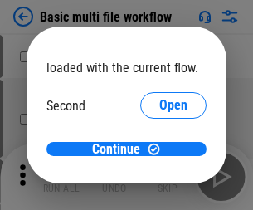
click at [160, 150] on span "Open" at bounding box center [174, 156] width 28 height 13
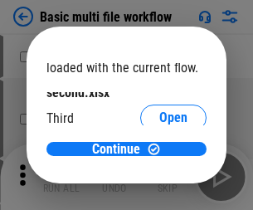
scroll to position [47, 0]
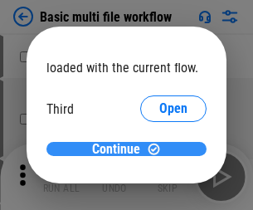
click at [120, 150] on span "Continue" at bounding box center [116, 149] width 48 height 13
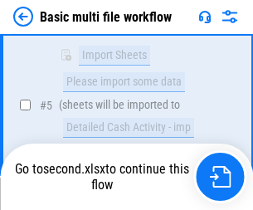
scroll to position [578, 0]
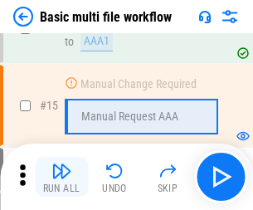
click at [61, 177] on img "button" at bounding box center [62, 171] width 20 height 20
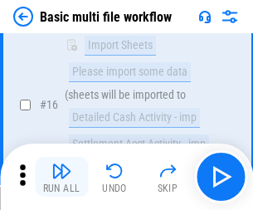
click at [61, 177] on img "button" at bounding box center [62, 171] width 20 height 20
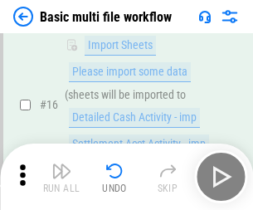
scroll to position [1106, 0]
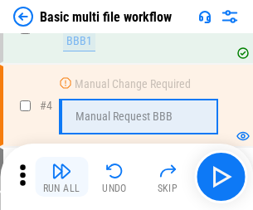
click at [61, 177] on img "button" at bounding box center [62, 171] width 20 height 20
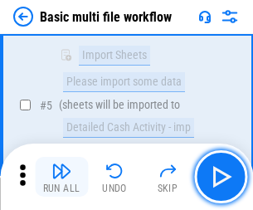
click at [61, 177] on img "button" at bounding box center [62, 171] width 20 height 20
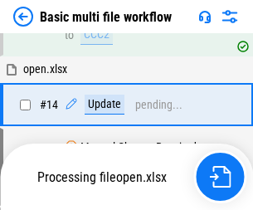
scroll to position [989, 0]
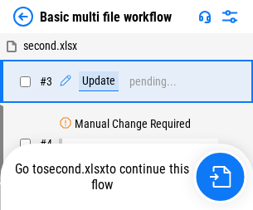
scroll to position [67, 0]
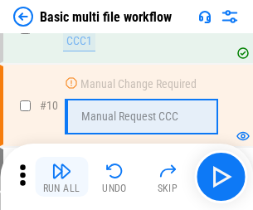
click at [61, 177] on img "button" at bounding box center [62, 171] width 20 height 20
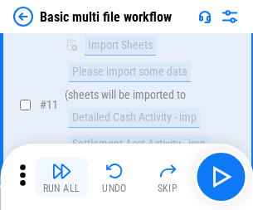
click at [61, 177] on img "button" at bounding box center [62, 171] width 20 height 20
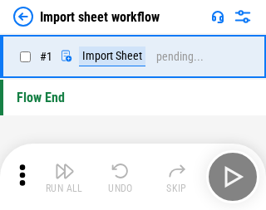
click at [61, 177] on img "button" at bounding box center [65, 171] width 20 height 20
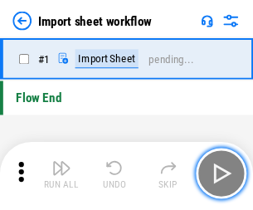
scroll to position [6, 0]
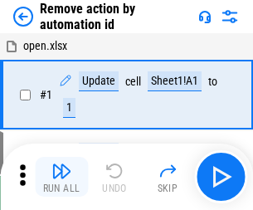
click at [61, 177] on img "button" at bounding box center [62, 171] width 20 height 20
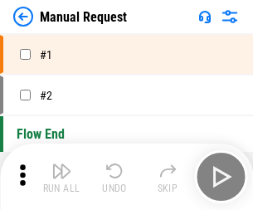
click at [61, 177] on img "button" at bounding box center [62, 171] width 20 height 20
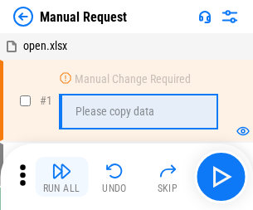
click at [61, 177] on img "button" at bounding box center [62, 171] width 20 height 20
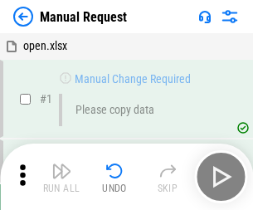
scroll to position [57, 0]
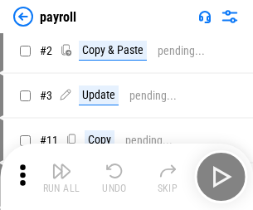
click at [61, 177] on img "button" at bounding box center [62, 171] width 20 height 20
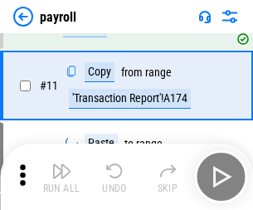
scroll to position [205, 0]
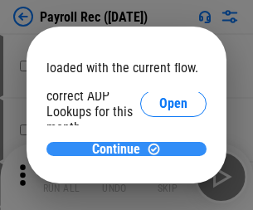
click at [120, 149] on span "Continue" at bounding box center [116, 149] width 48 height 13
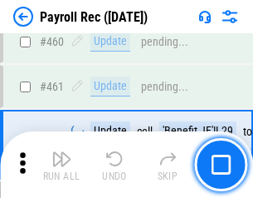
scroll to position [8856, 0]
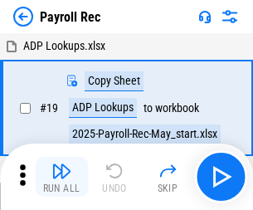
click at [61, 177] on img "button" at bounding box center [62, 171] width 20 height 20
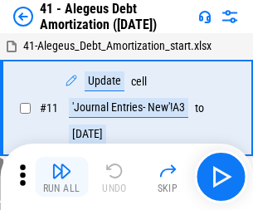
click at [61, 177] on img "button" at bounding box center [62, 171] width 20 height 20
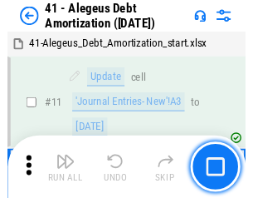
scroll to position [205, 0]
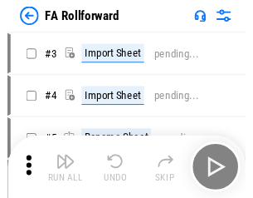
scroll to position [27, 0]
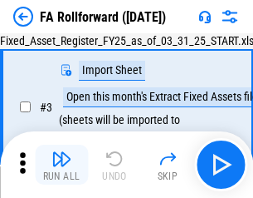
click at [61, 165] on img "button" at bounding box center [62, 159] width 20 height 20
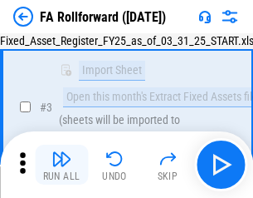
click at [61, 165] on img "button" at bounding box center [62, 159] width 20 height 20
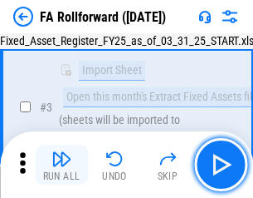
scroll to position [153, 0]
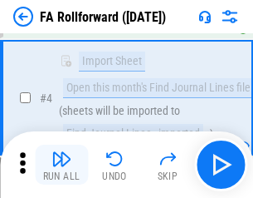
click at [61, 165] on img "button" at bounding box center [62, 159] width 20 height 20
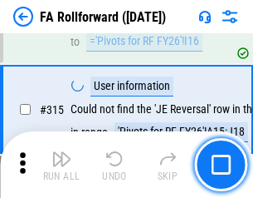
scroll to position [7908, 0]
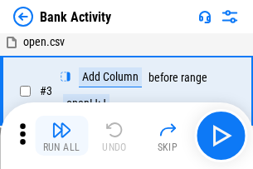
click at [61, 135] on img "button" at bounding box center [62, 130] width 20 height 20
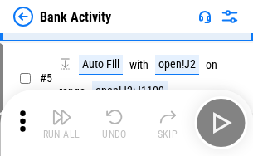
scroll to position [88, 0]
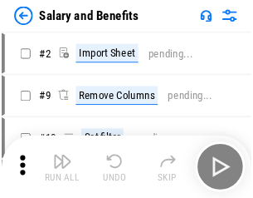
scroll to position [22, 0]
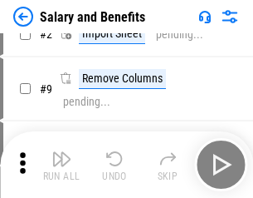
click at [61, 165] on img "button" at bounding box center [62, 159] width 20 height 20
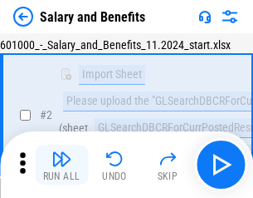
click at [61, 165] on img "button" at bounding box center [62, 159] width 20 height 20
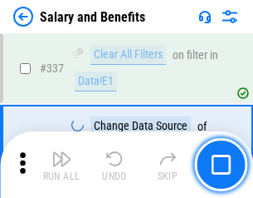
scroll to position [7781, 0]
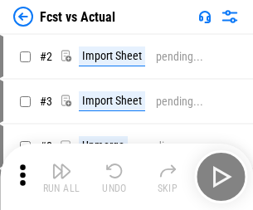
click at [61, 165] on img "button" at bounding box center [62, 171] width 20 height 20
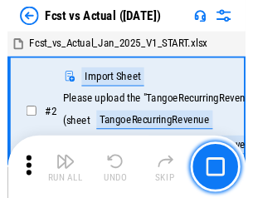
scroll to position [22, 0]
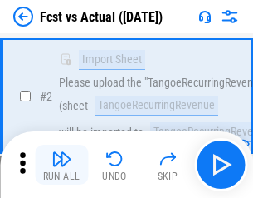
click at [61, 165] on img "button" at bounding box center [62, 159] width 20 height 20
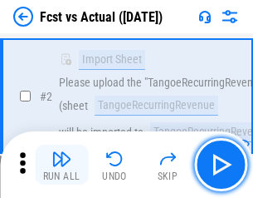
scroll to position [155, 0]
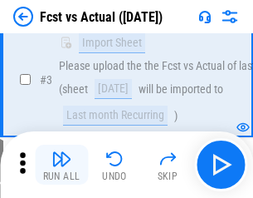
click at [61, 165] on img "button" at bounding box center [62, 159] width 20 height 20
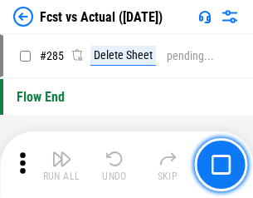
scroll to position [7865, 0]
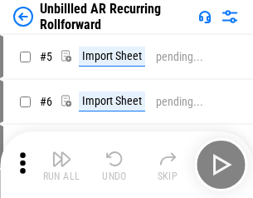
click at [61, 165] on img "button" at bounding box center [62, 159] width 20 height 20
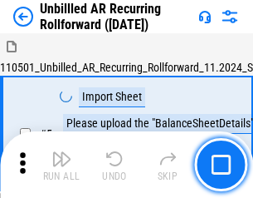
scroll to position [36, 0]
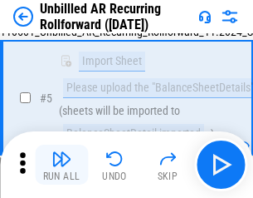
click at [61, 165] on img "button" at bounding box center [62, 159] width 20 height 20
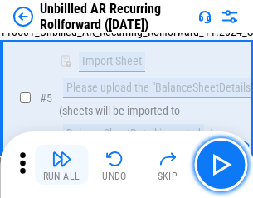
scroll to position [156, 0]
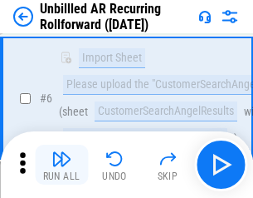
click at [61, 165] on img "button" at bounding box center [62, 159] width 20 height 20
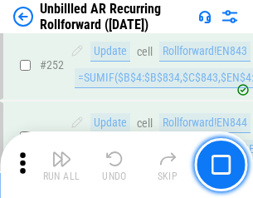
scroll to position [5645, 0]
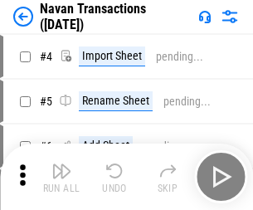
click at [61, 165] on img "button" at bounding box center [62, 171] width 20 height 20
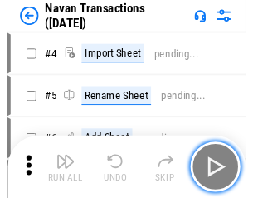
scroll to position [27, 0]
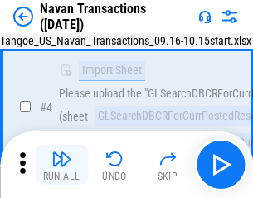
click at [61, 165] on img "button" at bounding box center [62, 159] width 20 height 20
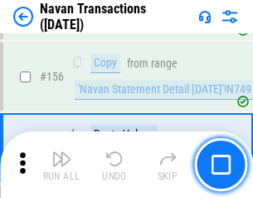
scroll to position [5388, 0]
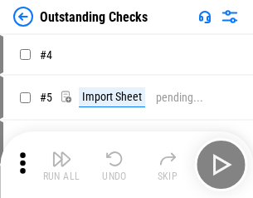
click at [61, 165] on img "button" at bounding box center [62, 159] width 20 height 20
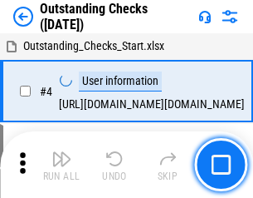
scroll to position [70, 0]
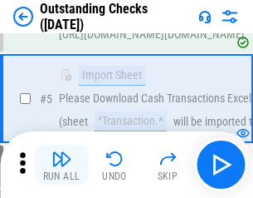
click at [61, 165] on img "button" at bounding box center [62, 159] width 20 height 20
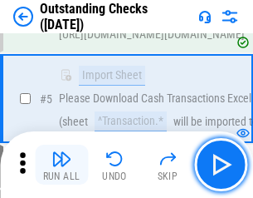
scroll to position [174, 0]
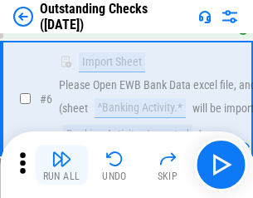
click at [61, 165] on img "button" at bounding box center [62, 159] width 20 height 20
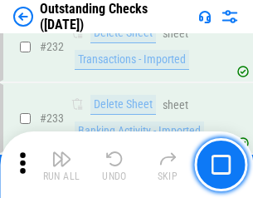
scroll to position [5046, 0]
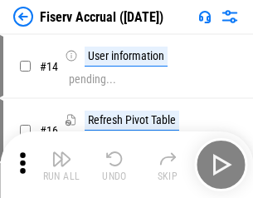
click at [61, 165] on img "button" at bounding box center [62, 159] width 20 height 20
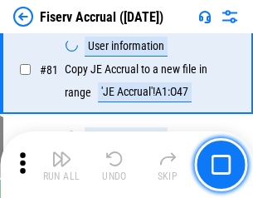
scroll to position [2184, 0]
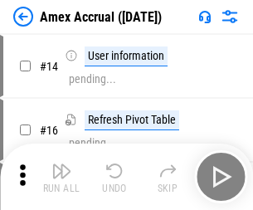
click at [61, 165] on img "button" at bounding box center [62, 171] width 20 height 20
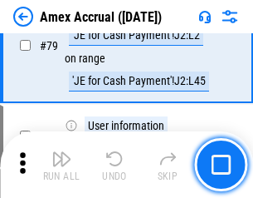
scroll to position [2157, 0]
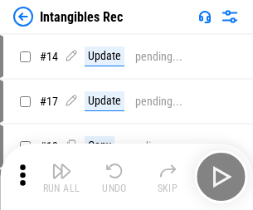
click at [61, 177] on img "button" at bounding box center [62, 171] width 20 height 20
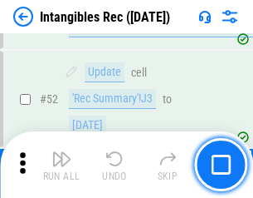
scroll to position [647, 0]
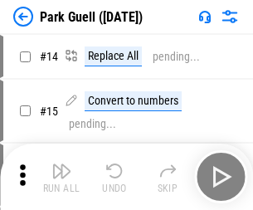
click at [61, 165] on img "button" at bounding box center [62, 171] width 20 height 20
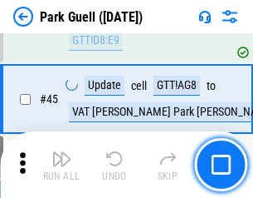
scroll to position [2078, 0]
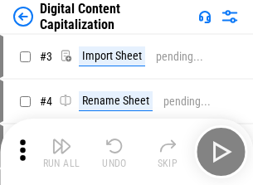
click at [61, 140] on img "button" at bounding box center [62, 146] width 20 height 20
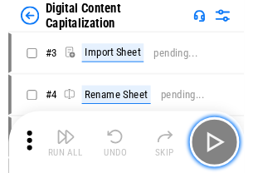
scroll to position [48, 0]
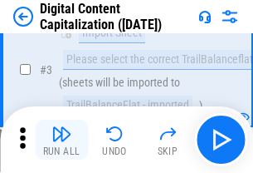
click at [61, 140] on img "button" at bounding box center [62, 134] width 20 height 20
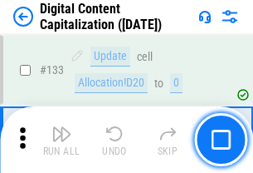
scroll to position [1762, 0]
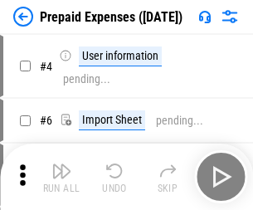
click at [61, 165] on img "button" at bounding box center [62, 171] width 20 height 20
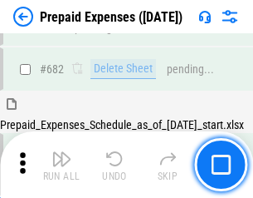
scroll to position [4471, 0]
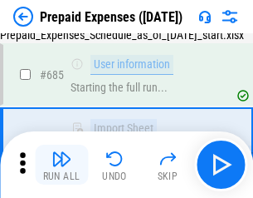
click at [61, 165] on img "button" at bounding box center [62, 159] width 20 height 20
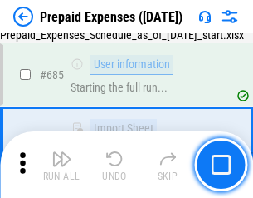
scroll to position [4569, 0]
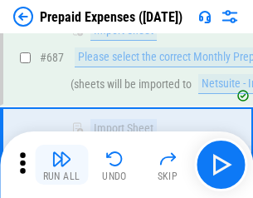
click at [61, 165] on img "button" at bounding box center [62, 159] width 20 height 20
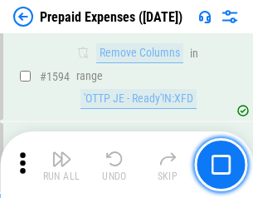
scroll to position [16180, 0]
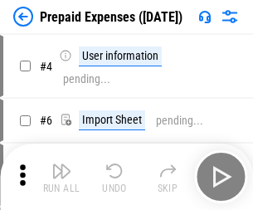
click at [61, 177] on img "button" at bounding box center [62, 171] width 20 height 20
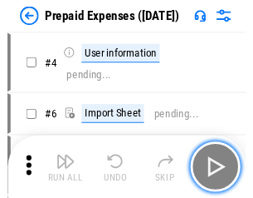
scroll to position [73, 0]
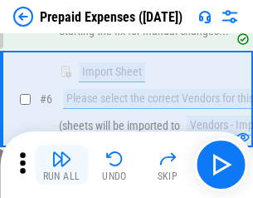
click at [61, 165] on img "button" at bounding box center [62, 159] width 20 height 20
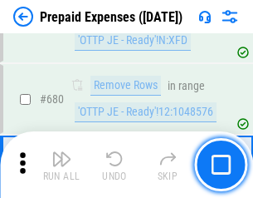
scroll to position [5787, 0]
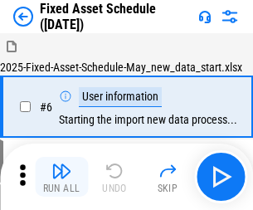
click at [61, 177] on img "button" at bounding box center [62, 171] width 20 height 20
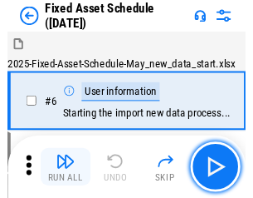
scroll to position [90, 0]
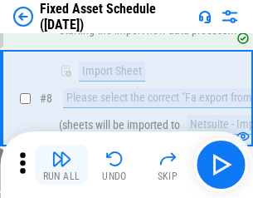
click at [61, 165] on img "button" at bounding box center [62, 159] width 20 height 20
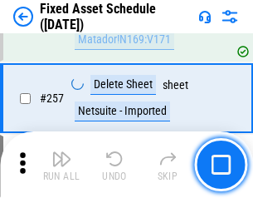
scroll to position [5296, 0]
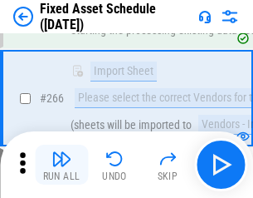
click at [61, 165] on img "button" at bounding box center [62, 159] width 20 height 20
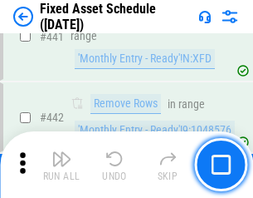
scroll to position [7429, 0]
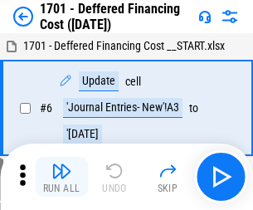
click at [61, 177] on img "button" at bounding box center [62, 171] width 20 height 20
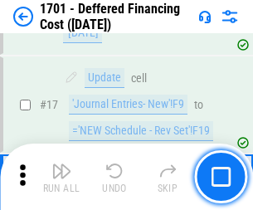
scroll to position [199, 0]
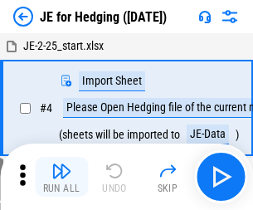
click at [61, 165] on img "button" at bounding box center [62, 171] width 20 height 20
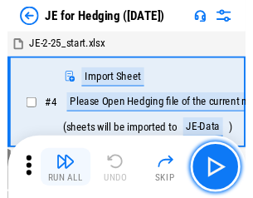
scroll to position [2, 0]
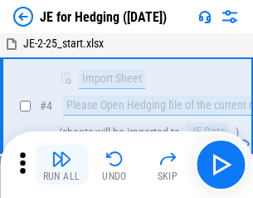
click at [61, 165] on img "button" at bounding box center [62, 159] width 20 height 20
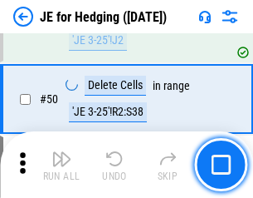
scroll to position [1076, 0]
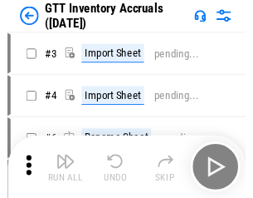
scroll to position [2, 0]
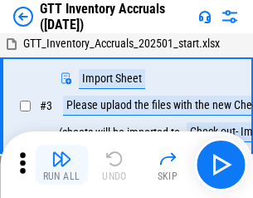
click at [61, 165] on img "button" at bounding box center [62, 159] width 20 height 20
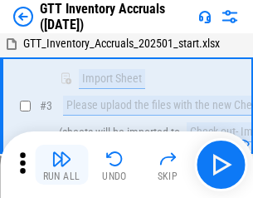
click at [61, 165] on img "button" at bounding box center [62, 159] width 20 height 20
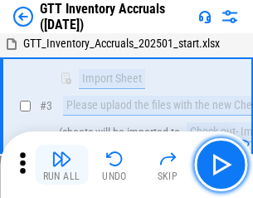
scroll to position [107, 0]
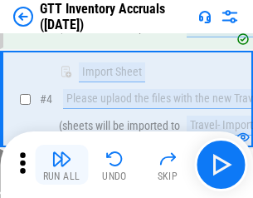
click at [61, 165] on img "button" at bounding box center [62, 159] width 20 height 20
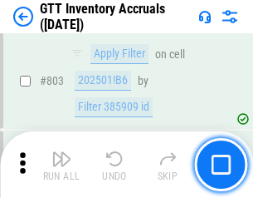
scroll to position [12614, 0]
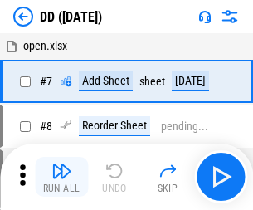
click at [61, 177] on img "button" at bounding box center [62, 171] width 20 height 20
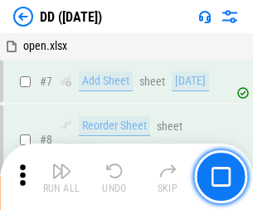
scroll to position [160, 0]
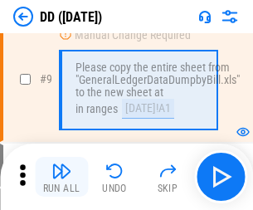
click at [61, 177] on img "button" at bounding box center [62, 171] width 20 height 20
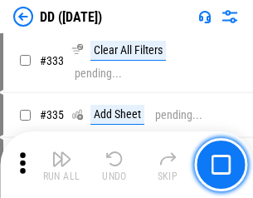
scroll to position [7435, 0]
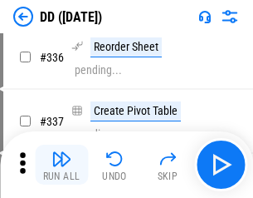
click at [61, 165] on img "button" at bounding box center [62, 159] width 20 height 20
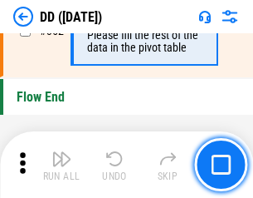
scroll to position [7954, 0]
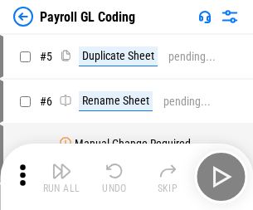
click at [61, 177] on img "button" at bounding box center [62, 171] width 20 height 20
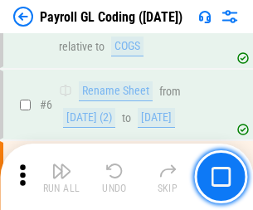
scroll to position [199, 0]
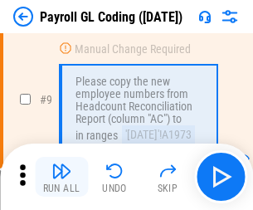
click at [61, 177] on img "button" at bounding box center [62, 171] width 20 height 20
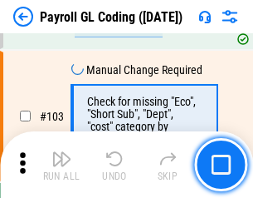
scroll to position [3899, 0]
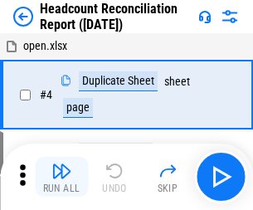
click at [61, 177] on img "button" at bounding box center [62, 171] width 20 height 20
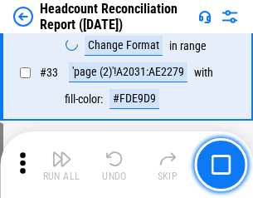
scroll to position [1530, 0]
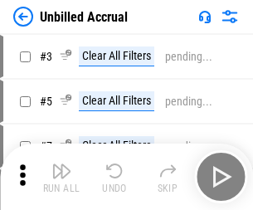
click at [61, 177] on img "button" at bounding box center [62, 171] width 20 height 20
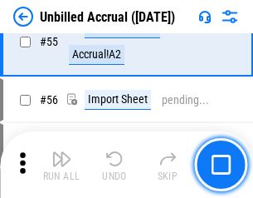
scroll to position [1735, 0]
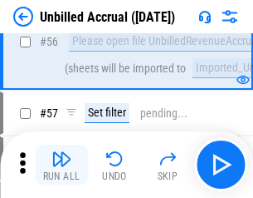
click at [61, 165] on img "button" at bounding box center [62, 159] width 20 height 20
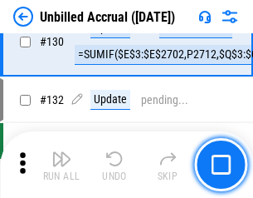
scroll to position [4950, 0]
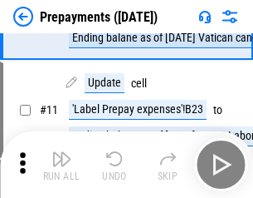
scroll to position [104, 0]
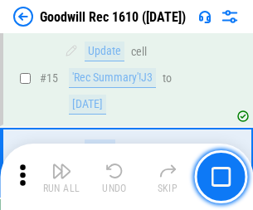
scroll to position [284, 0]
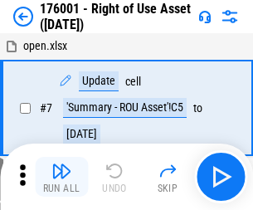
click at [61, 177] on img "button" at bounding box center [62, 171] width 20 height 20
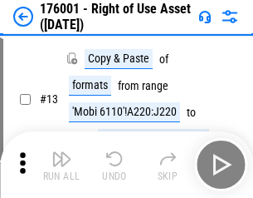
scroll to position [107, 0]
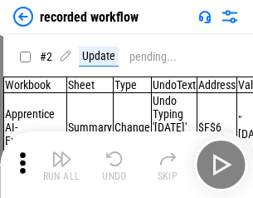
click at [61, 165] on img "button" at bounding box center [62, 159] width 20 height 20
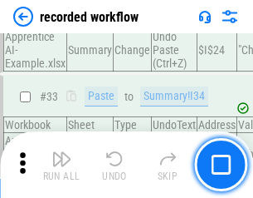
scroll to position [5194, 0]
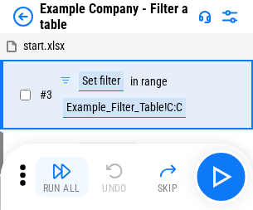
click at [61, 177] on img "button" at bounding box center [62, 171] width 20 height 20
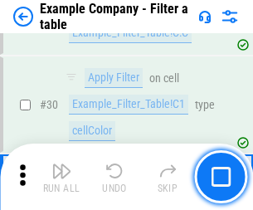
scroll to position [1521, 0]
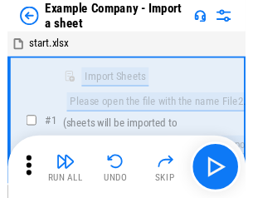
scroll to position [26, 0]
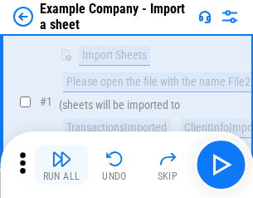
click at [61, 165] on img "button" at bounding box center [62, 159] width 20 height 20
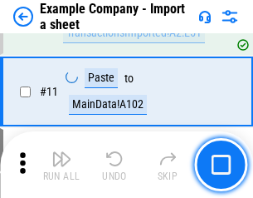
scroll to position [367, 0]
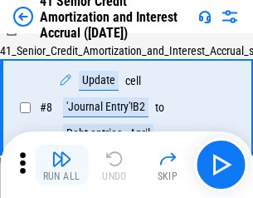
click at [61, 165] on img "button" at bounding box center [62, 159] width 20 height 20
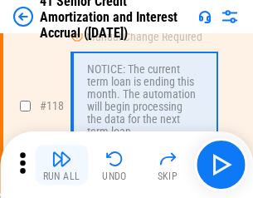
click at [61, 165] on img "button" at bounding box center [62, 159] width 20 height 20
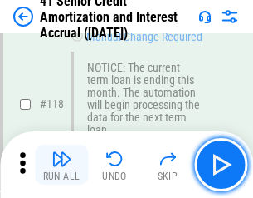
scroll to position [1568, 0]
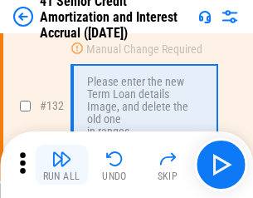
click at [61, 165] on img "button" at bounding box center [62, 159] width 20 height 20
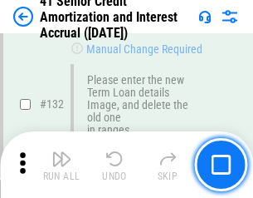
scroll to position [1737, 0]
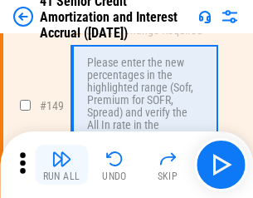
click at [61, 165] on img "button" at bounding box center [62, 159] width 20 height 20
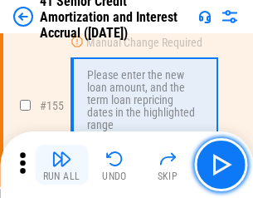
click at [61, 165] on img "button" at bounding box center [62, 159] width 20 height 20
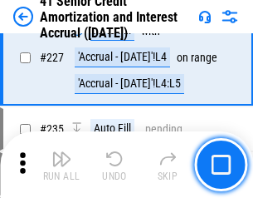
scroll to position [3722, 0]
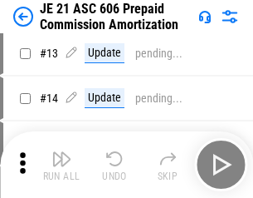
click at [61, 165] on img "button" at bounding box center [62, 159] width 20 height 20
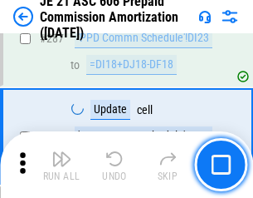
scroll to position [3058, 0]
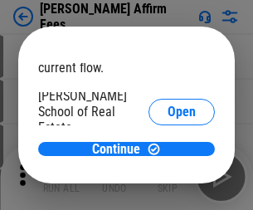
click at [168, 193] on span "Open" at bounding box center [182, 199] width 28 height 13
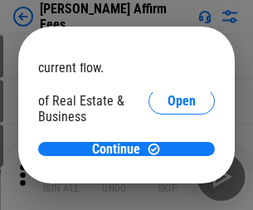
click at [168, 174] on span "Open" at bounding box center [182, 180] width 28 height 13
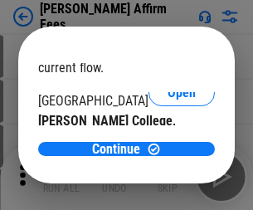
click at [168, 155] on span "Open" at bounding box center [182, 161] width 28 height 13
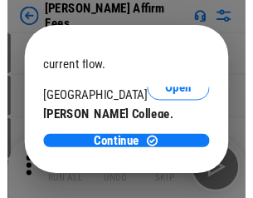
scroll to position [261, 0]
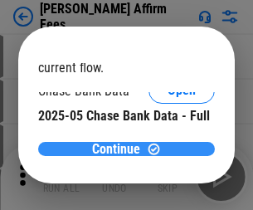
click at [120, 149] on span "Continue" at bounding box center [116, 149] width 48 height 13
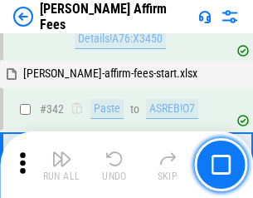
scroll to position [3777, 0]
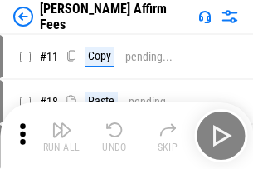
click at [61, 123] on img "button" at bounding box center [62, 130] width 20 height 20
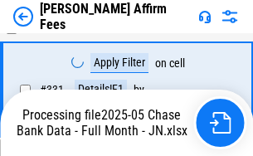
scroll to position [3616, 0]
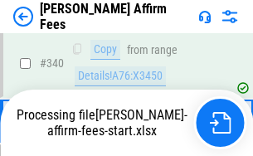
scroll to position [3616, 0]
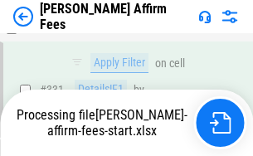
scroll to position [3616, 0]
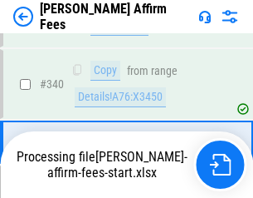
scroll to position [3595, 0]
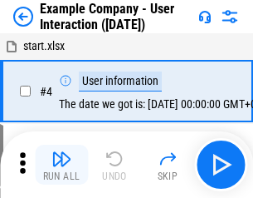
click at [61, 165] on img "button" at bounding box center [62, 159] width 20 height 20
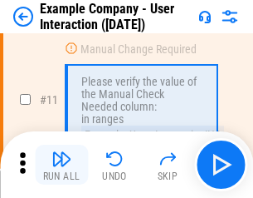
click at [61, 165] on img "button" at bounding box center [62, 159] width 20 height 20
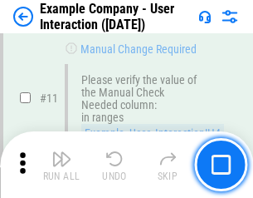
scroll to position [360, 0]
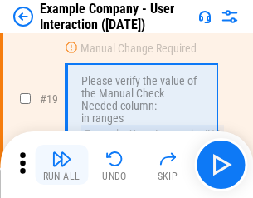
click at [61, 165] on img "button" at bounding box center [62, 159] width 20 height 20
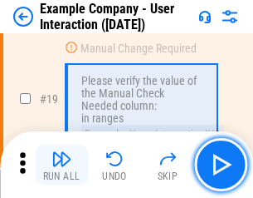
click at [61, 165] on img "button" at bounding box center [62, 159] width 20 height 20
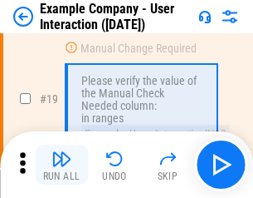
click at [61, 165] on img "button" at bounding box center [62, 159] width 20 height 20
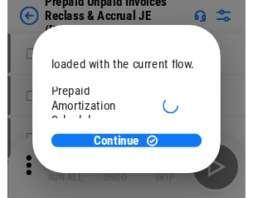
scroll to position [99, 0]
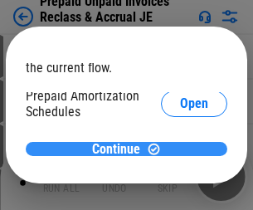
click at [120, 149] on span "Continue" at bounding box center [116, 149] width 48 height 13
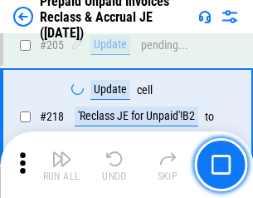
scroll to position [2154, 0]
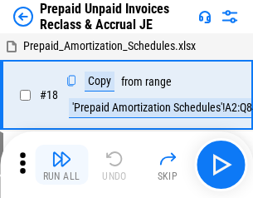
click at [61, 165] on img "button" at bounding box center [62, 159] width 20 height 20
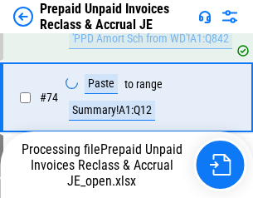
scroll to position [1356, 0]
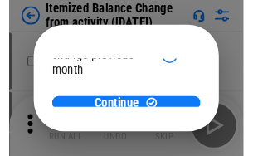
scroll to position [121, 0]
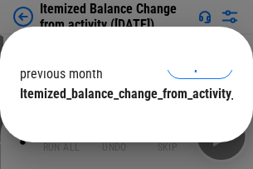
click at [120, 120] on span "Continue" at bounding box center [116, 126] width 48 height 13
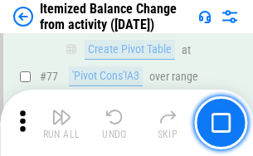
scroll to position [1624, 0]
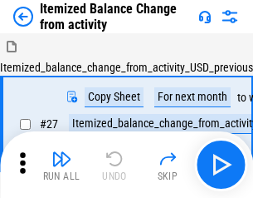
scroll to position [26, 0]
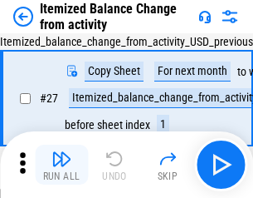
click at [61, 165] on img "button" at bounding box center [62, 159] width 20 height 20
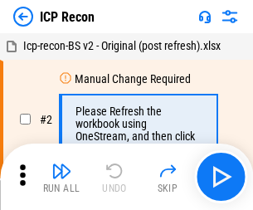
scroll to position [7, 0]
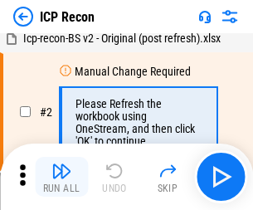
click at [61, 177] on img "button" at bounding box center [62, 171] width 20 height 20
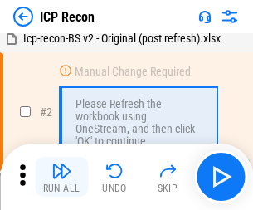
click at [61, 177] on img "button" at bounding box center [62, 171] width 20 height 20
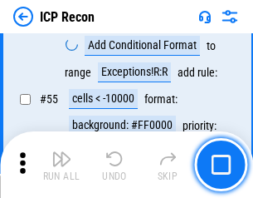
scroll to position [1448, 0]
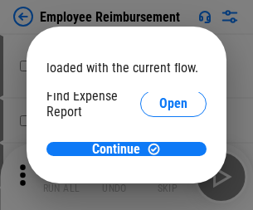
click at [160, 193] on span "Open" at bounding box center [174, 199] width 28 height 13
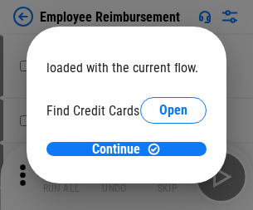
scroll to position [97, 0]
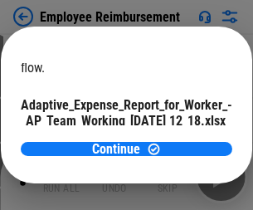
click at [185, 140] on span "Open" at bounding box center [199, 146] width 28 height 13
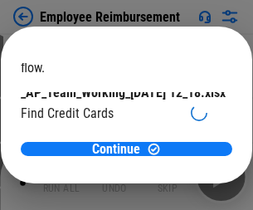
scroll to position [173, 0]
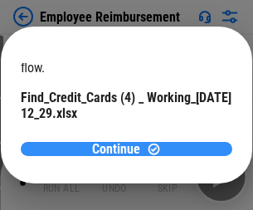
click at [120, 149] on span "Continue" at bounding box center [116, 149] width 48 height 13
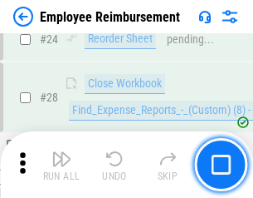
scroll to position [777, 0]
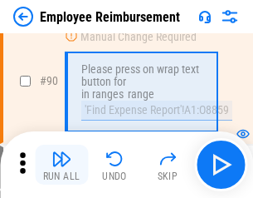
click at [61, 165] on img "button" at bounding box center [62, 159] width 20 height 20
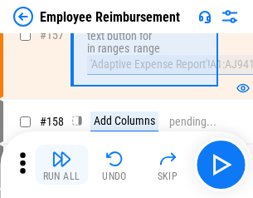
click at [61, 165] on img "button" at bounding box center [62, 159] width 20 height 20
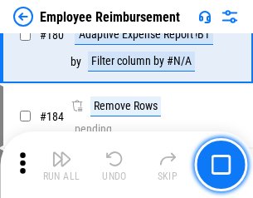
scroll to position [4224, 0]
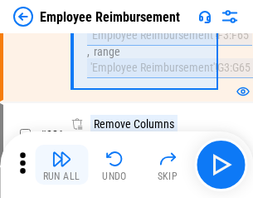
click at [61, 165] on img "button" at bounding box center [62, 159] width 20 height 20
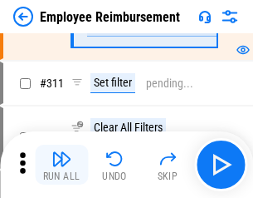
click at [61, 165] on img "button" at bounding box center [62, 159] width 20 height 20
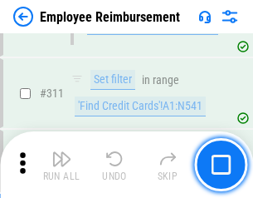
scroll to position [8541, 0]
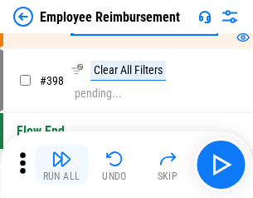
click at [61, 165] on img "button" at bounding box center [62, 159] width 20 height 20
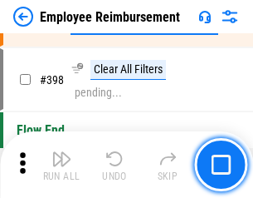
click at [61, 165] on img "button" at bounding box center [62, 159] width 20 height 20
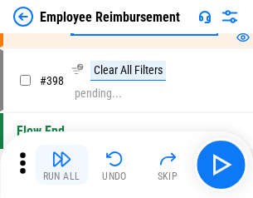
click at [61, 165] on img "button" at bounding box center [62, 159] width 20 height 20
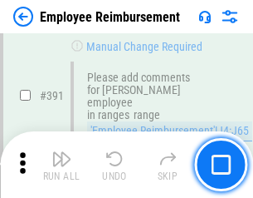
scroll to position [10089, 0]
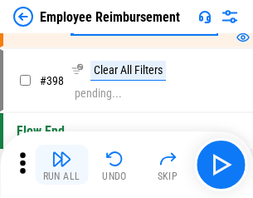
click at [61, 165] on img "button" at bounding box center [62, 159] width 20 height 20
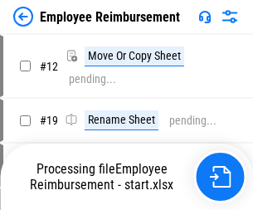
scroll to position [57, 0]
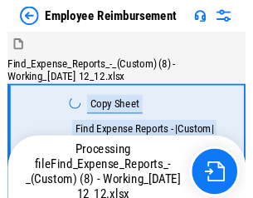
scroll to position [57, 0]
